Goal: Check status: Check status

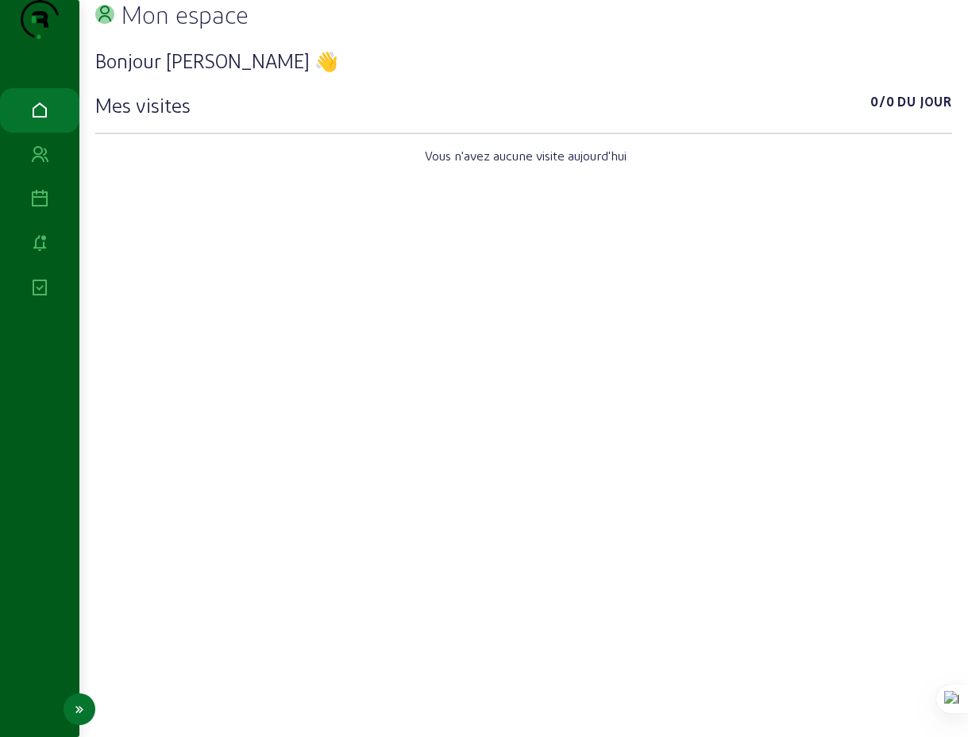
click at [36, 209] on icon at bounding box center [39, 199] width 19 height 19
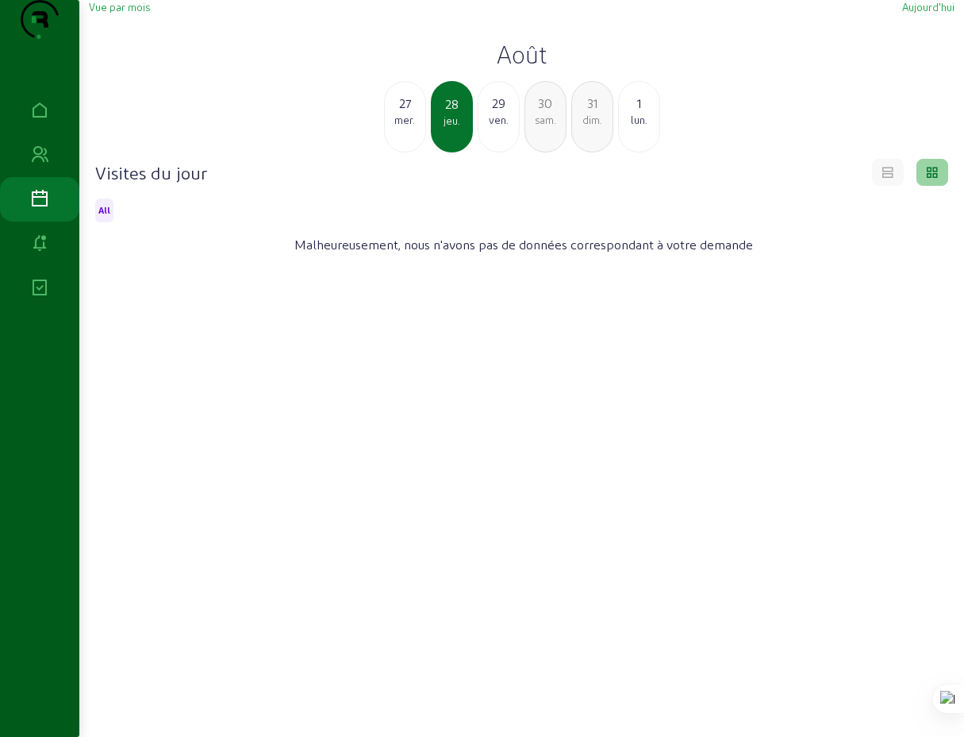
click at [404, 113] on div "27" at bounding box center [405, 103] width 40 height 19
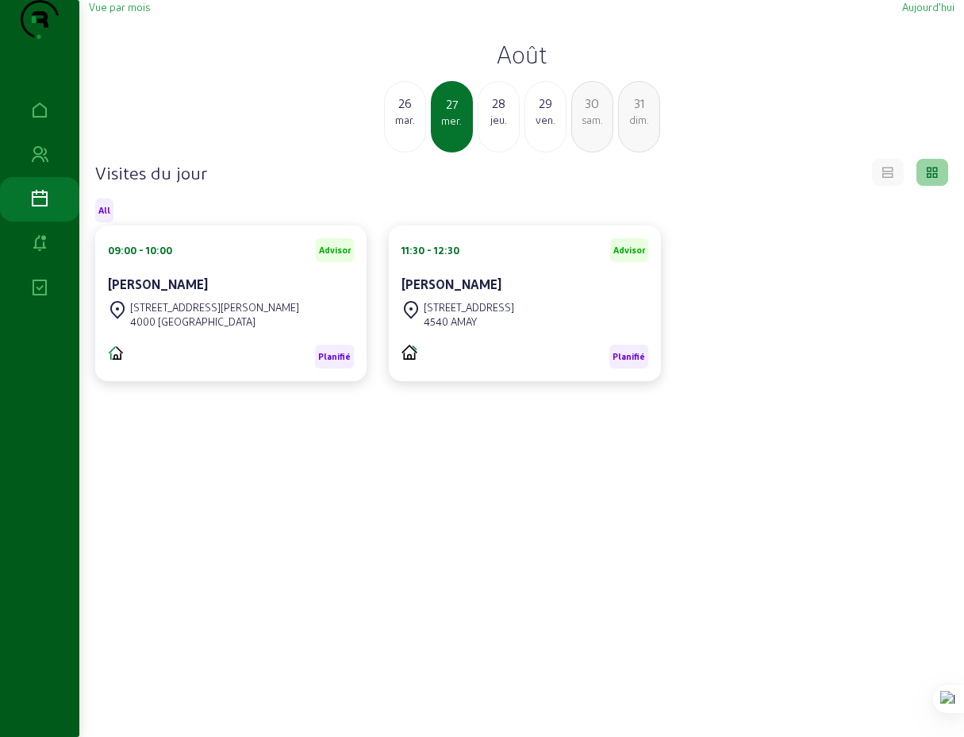
click at [406, 113] on div "26" at bounding box center [405, 103] width 40 height 19
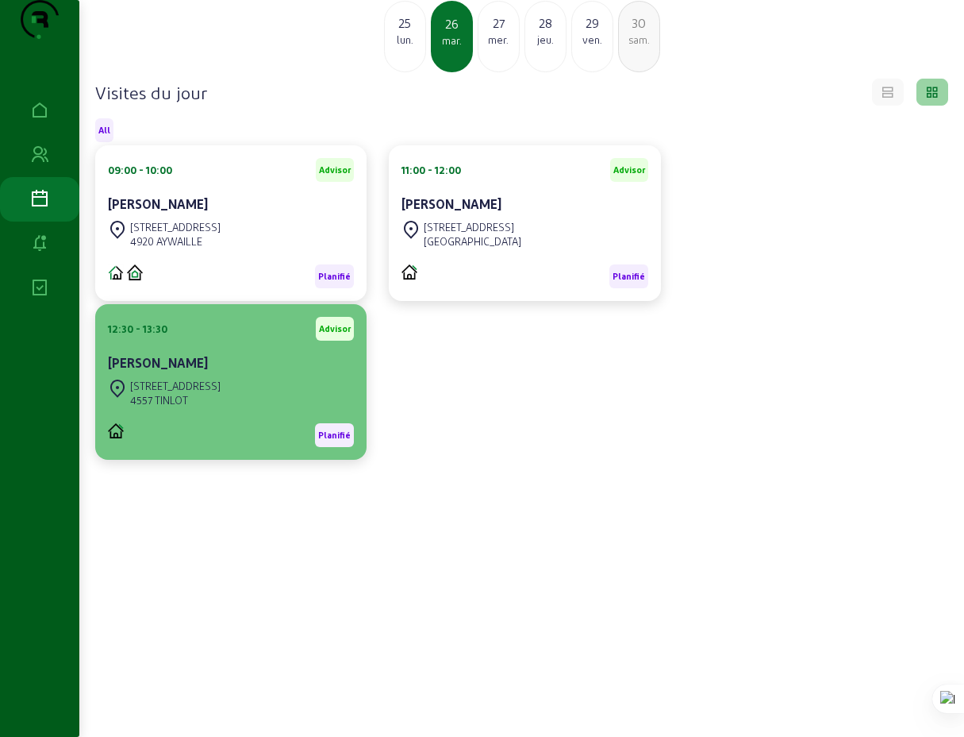
scroll to position [111, 0]
click at [183, 387] on div "[STREET_ADDRESS]" at bounding box center [175, 386] width 90 height 14
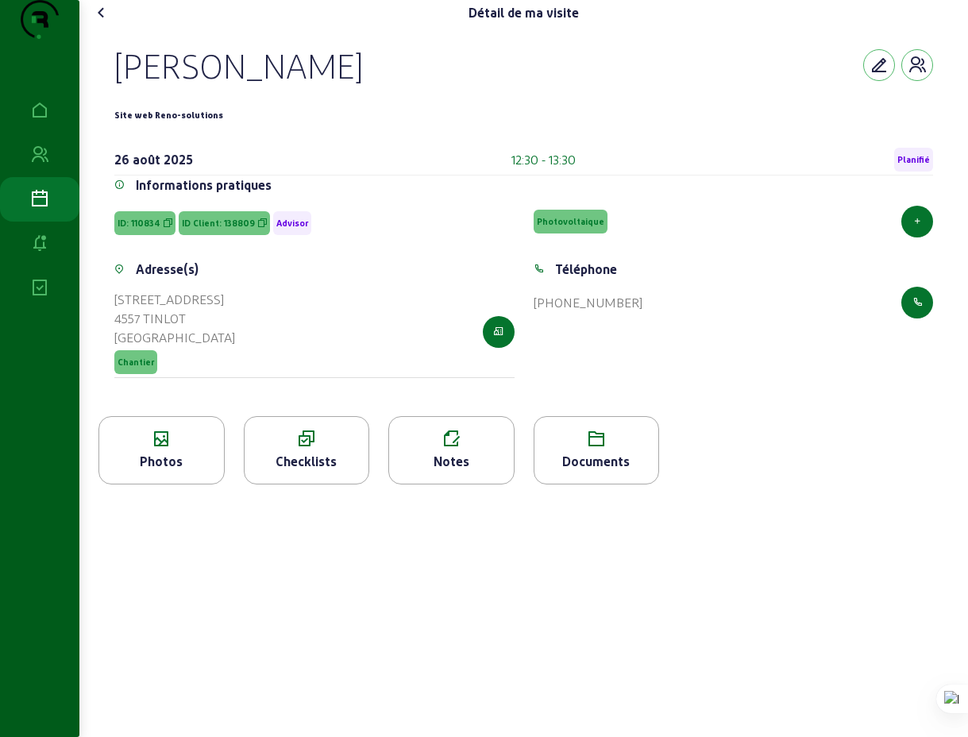
drag, startPoint x: 167, startPoint y: 115, endPoint x: 363, endPoint y: 107, distance: 196.2
click at [363, 107] on div "[PERSON_NAME] Site web Reno-solutions [DATE] 12:30 - 13:30 Planifié Information…" at bounding box center [523, 220] width 856 height 391
copy div "[PERSON_NAME]"
